Goal: Find specific page/section: Find specific page/section

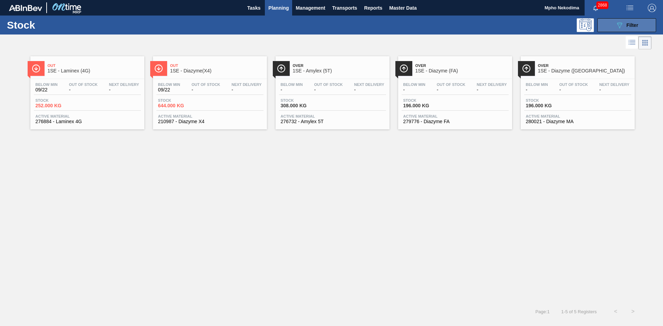
click at [627, 27] on span "Filter" at bounding box center [632, 25] width 12 height 6
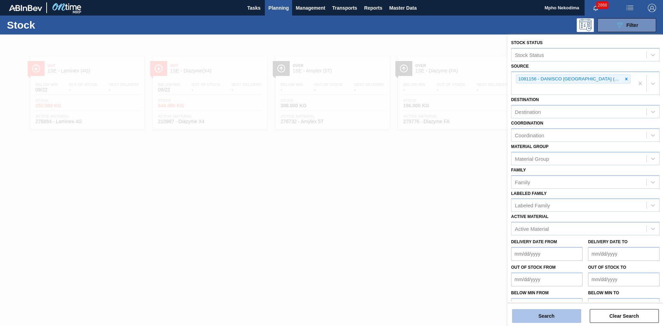
click at [565, 316] on button "Search" at bounding box center [546, 316] width 69 height 14
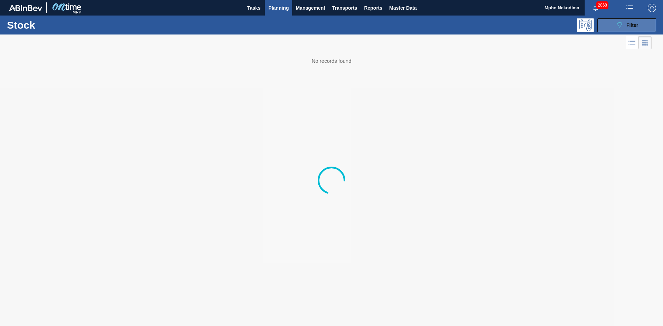
click at [625, 24] on div "089F7B8B-B2A5-4AFE-B5C0-19BA573D28AC Filter" at bounding box center [626, 25] width 23 height 8
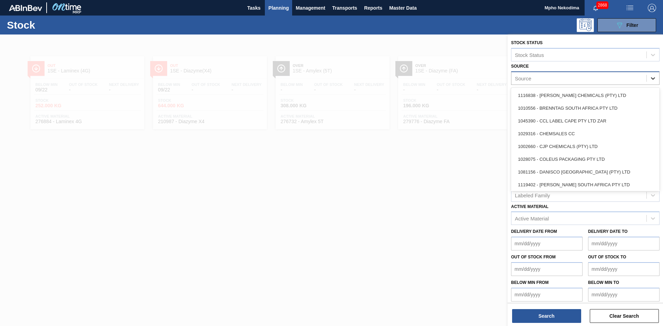
click at [652, 77] on icon at bounding box center [652, 78] width 7 height 7
click at [608, 75] on div "Source" at bounding box center [578, 78] width 135 height 10
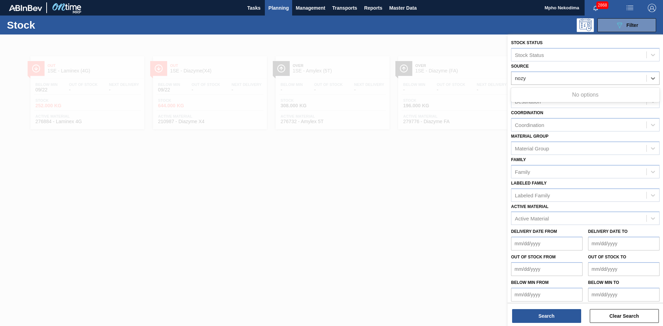
type input "nozy"
click at [546, 102] on div "Destination" at bounding box center [578, 102] width 135 height 10
click at [537, 76] on div "Source" at bounding box center [578, 78] width 135 height 10
type input "novo"
click at [555, 97] on div "1000998 - NOVOZYMES SA PTY LTD" at bounding box center [585, 95] width 148 height 13
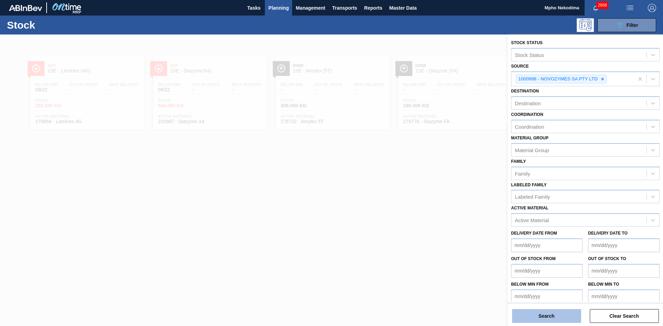
click at [560, 313] on button "Search" at bounding box center [546, 316] width 69 height 14
